Goal: Find specific page/section: Find specific page/section

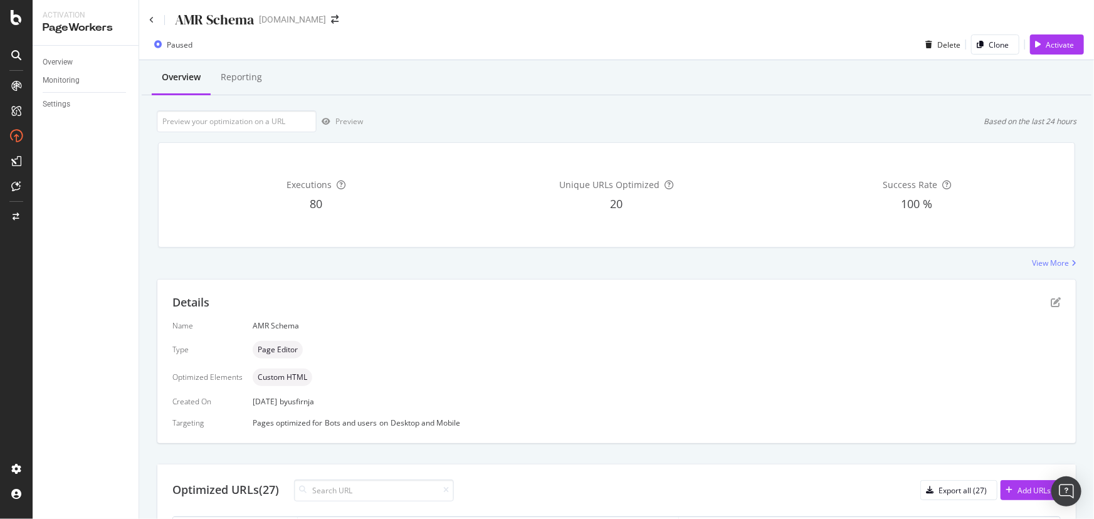
scroll to position [411, 0]
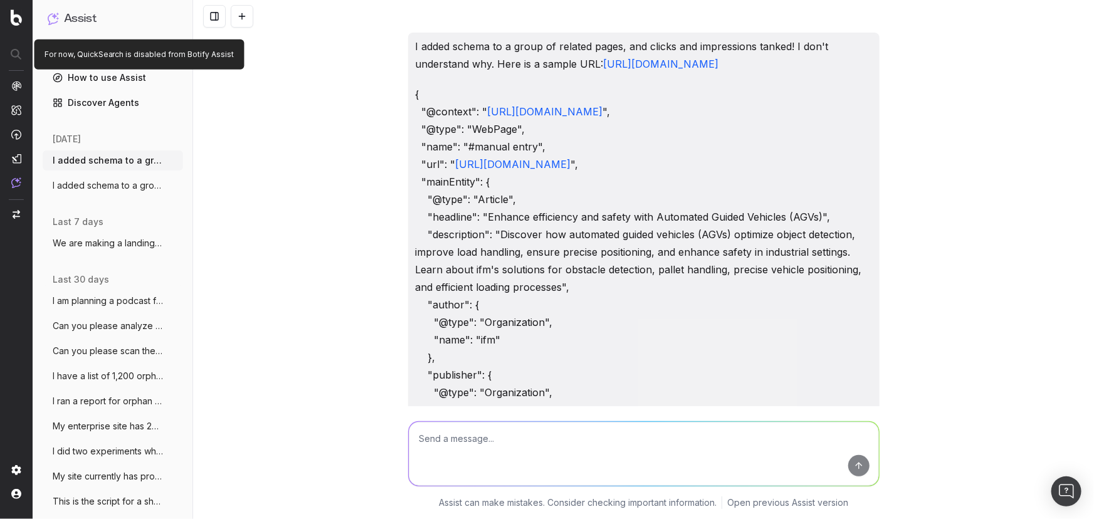
scroll to position [19613, 0]
